Goal: Information Seeking & Learning: Learn about a topic

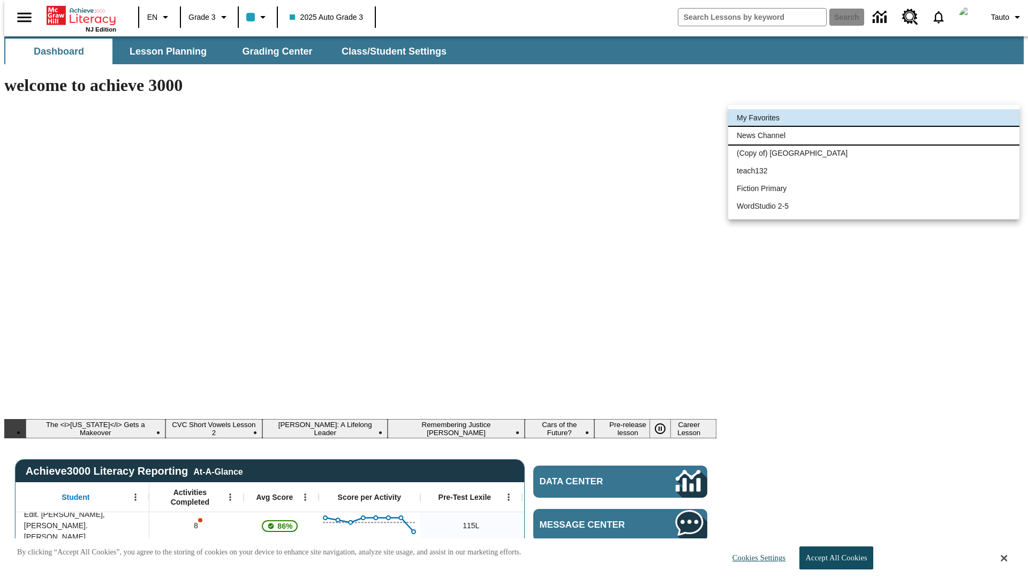
click at [874, 135] on li "News Channel" at bounding box center [873, 136] width 291 height 18
type input "120"
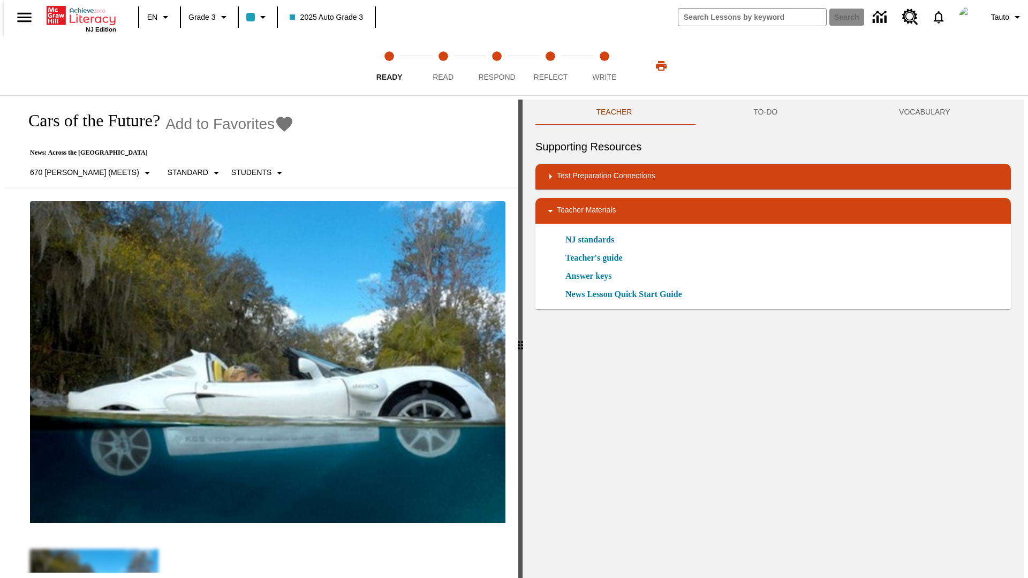
click at [276, 124] on icon "Add to Favorites - Cars of the Future?" at bounding box center [284, 124] width 16 height 15
